Goal: Transaction & Acquisition: Purchase product/service

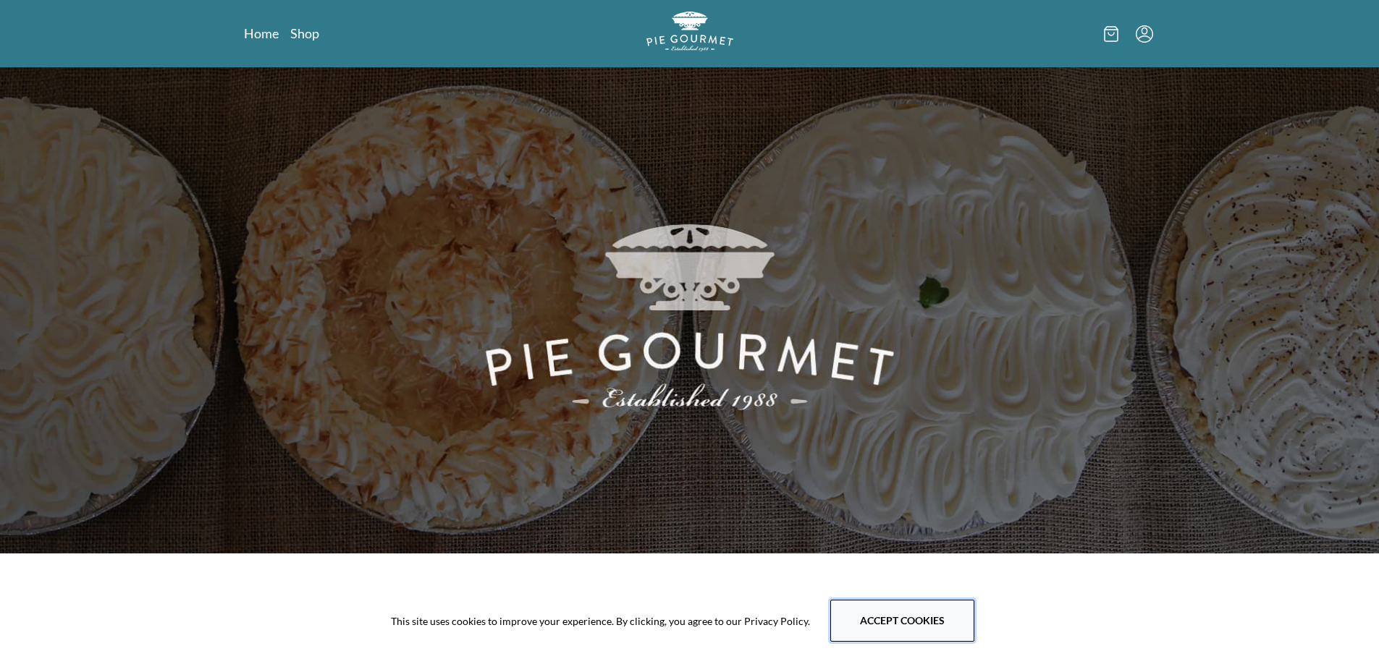
click at [886, 607] on button "Accept cookies" at bounding box center [902, 621] width 144 height 42
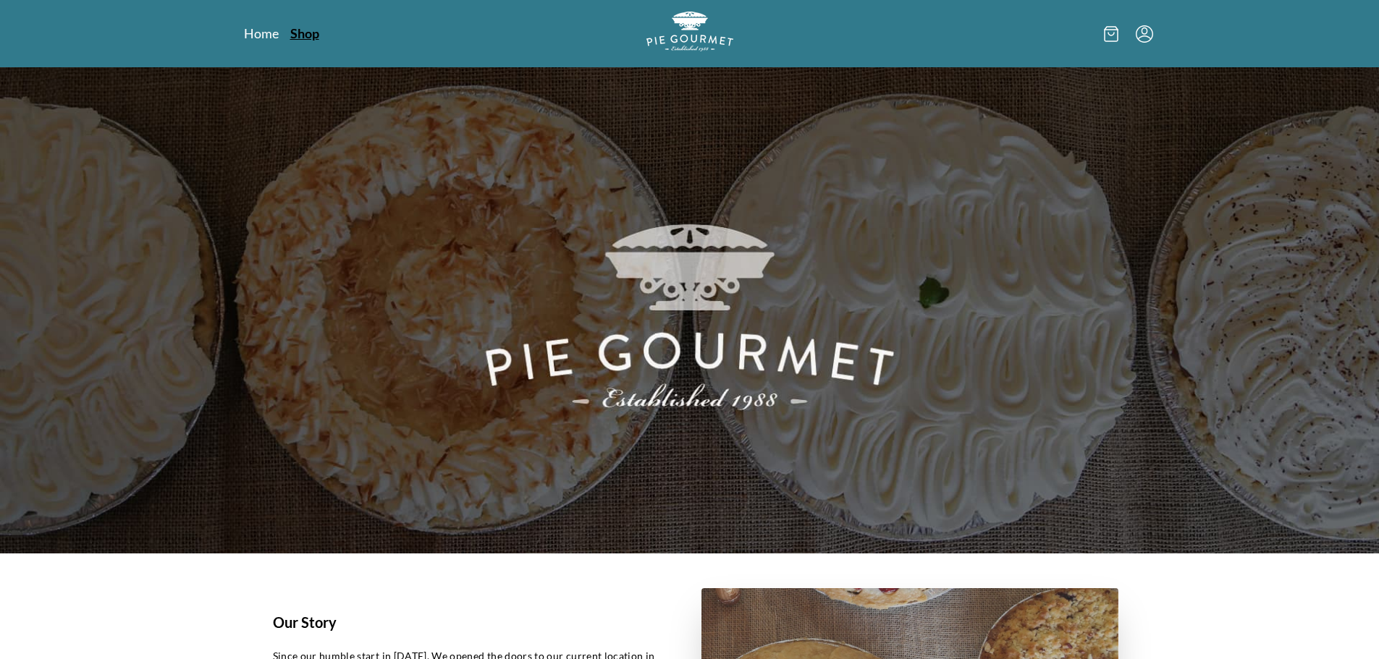
click at [300, 35] on link "Shop" at bounding box center [304, 33] width 29 height 17
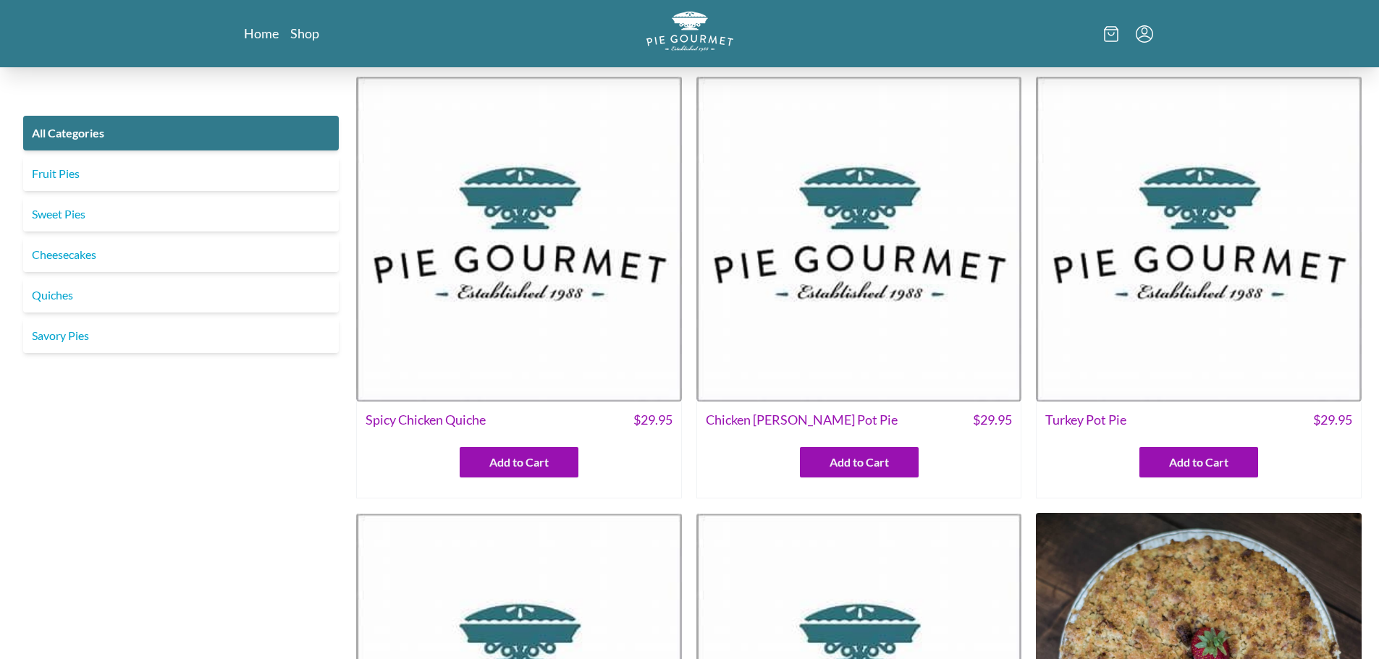
click at [799, 418] on span "Chicken [PERSON_NAME] Pot Pie" at bounding box center [802, 420] width 192 height 20
click at [877, 330] on img at bounding box center [859, 239] width 326 height 326
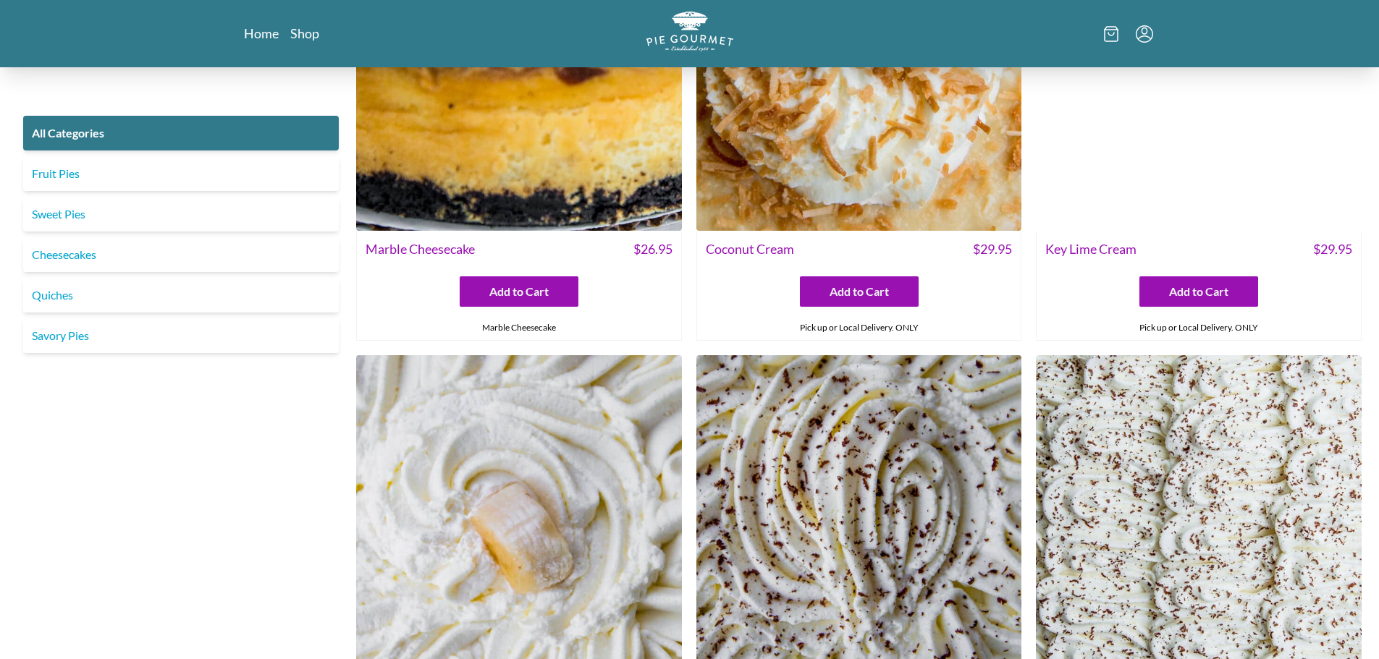
scroll to position [3764, 0]
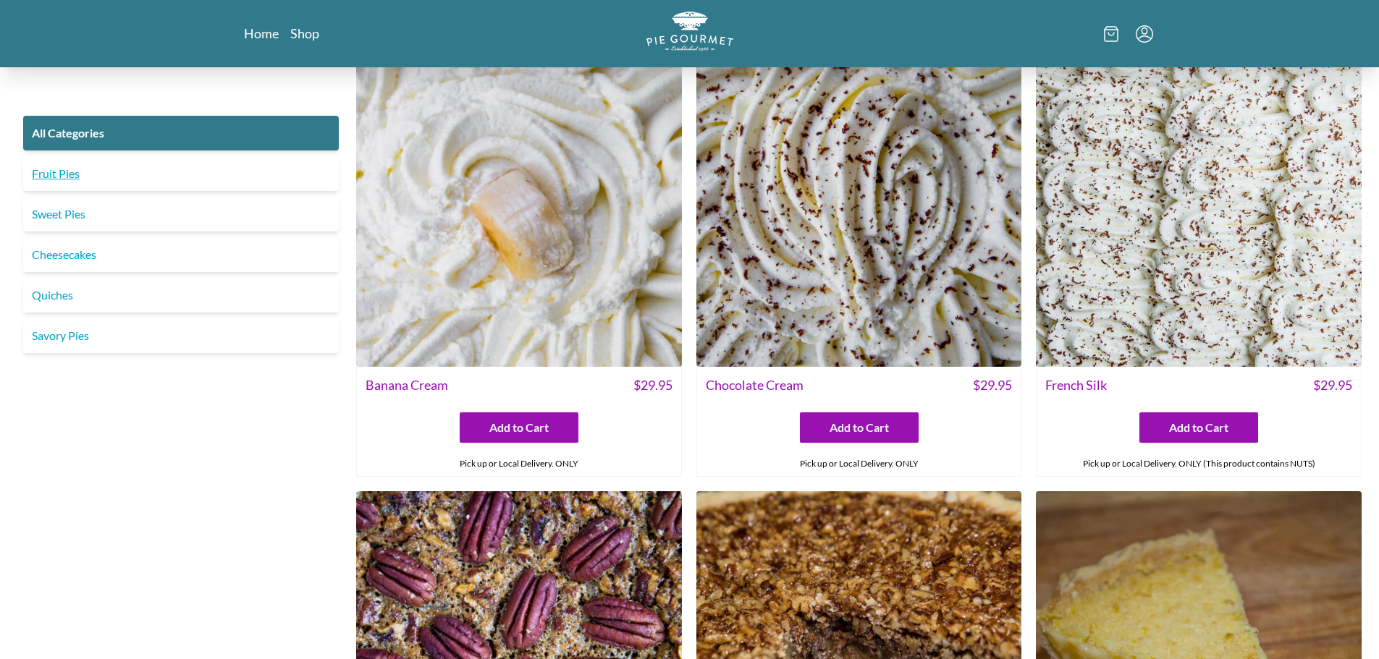
click at [67, 176] on link "Fruit Pies" at bounding box center [181, 173] width 316 height 35
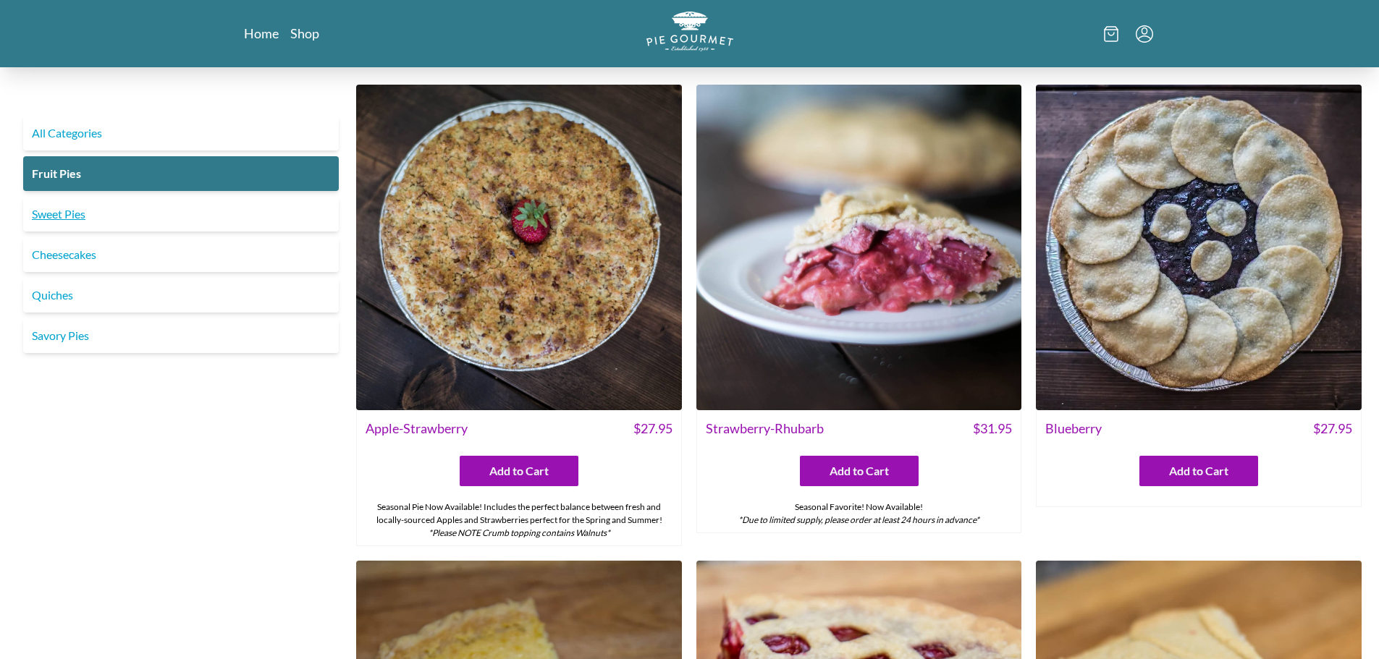
click at [75, 218] on link "Sweet Pies" at bounding box center [181, 214] width 316 height 35
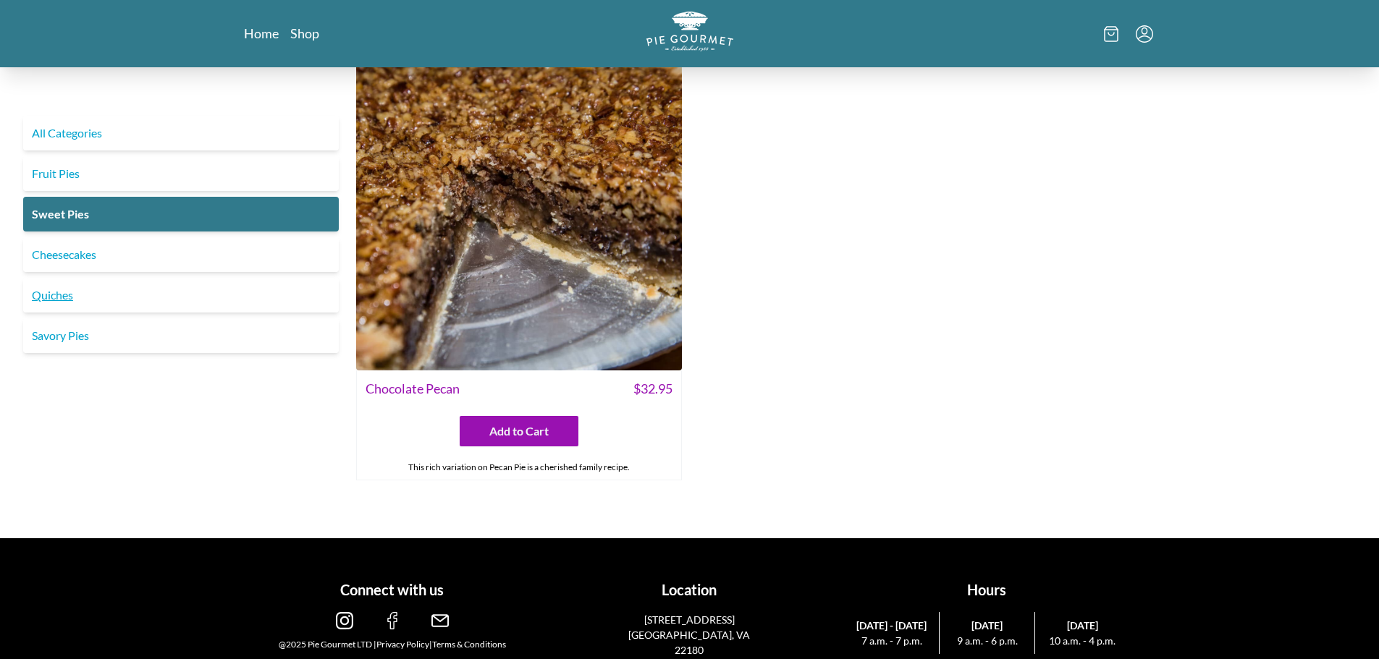
scroll to position [941, 0]
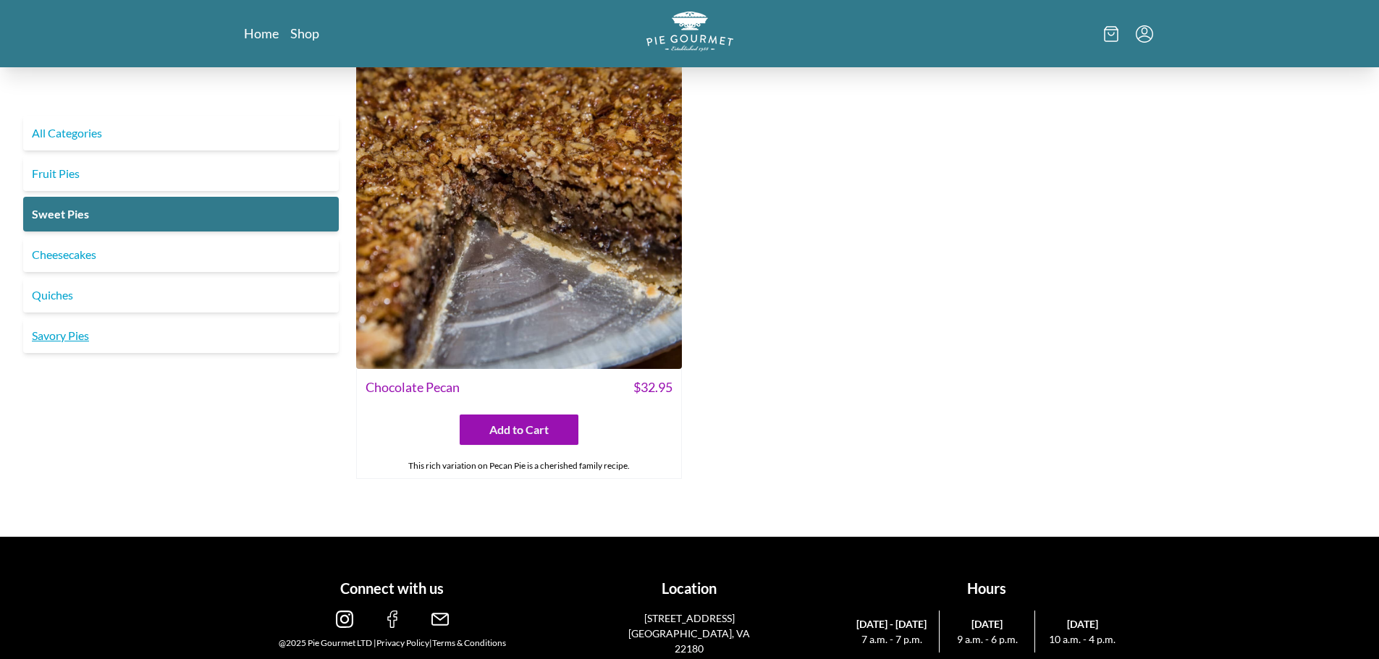
click at [56, 341] on link "Savory Pies" at bounding box center [181, 335] width 316 height 35
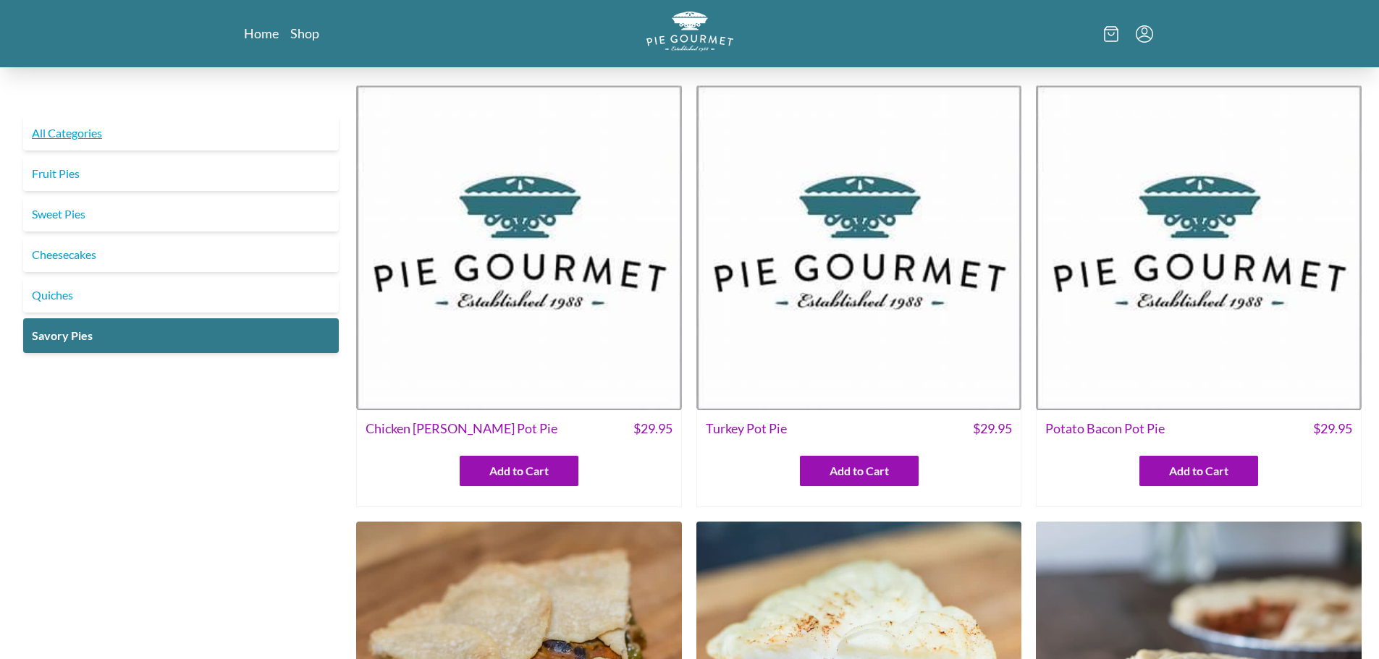
click at [103, 132] on link "All Categories" at bounding box center [181, 133] width 316 height 35
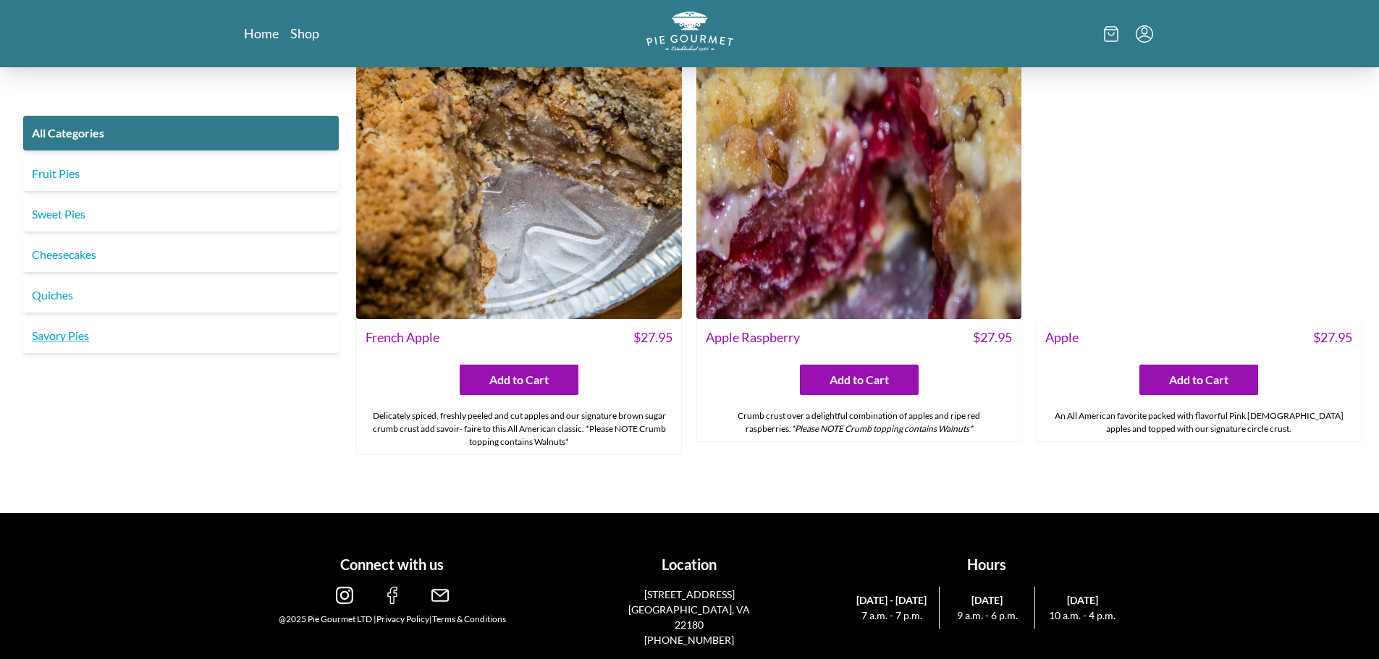
scroll to position [5666, 0]
